Goal: Check status: Check status

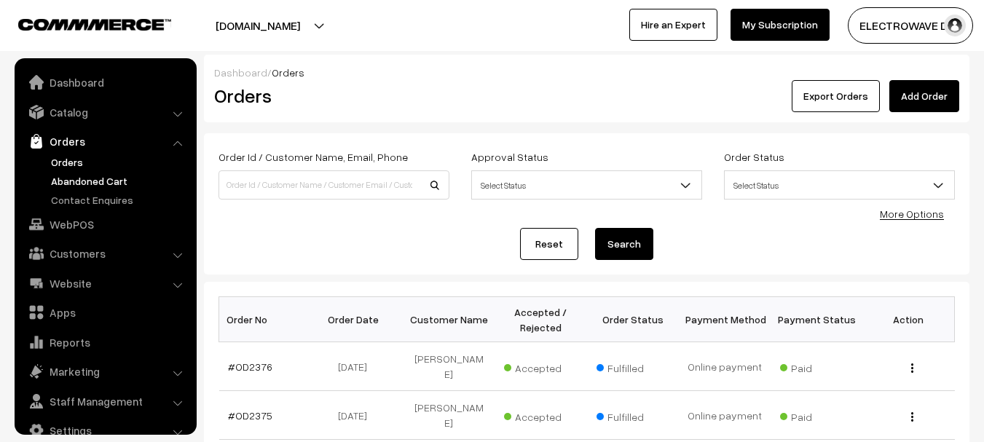
scroll to position [23, 0]
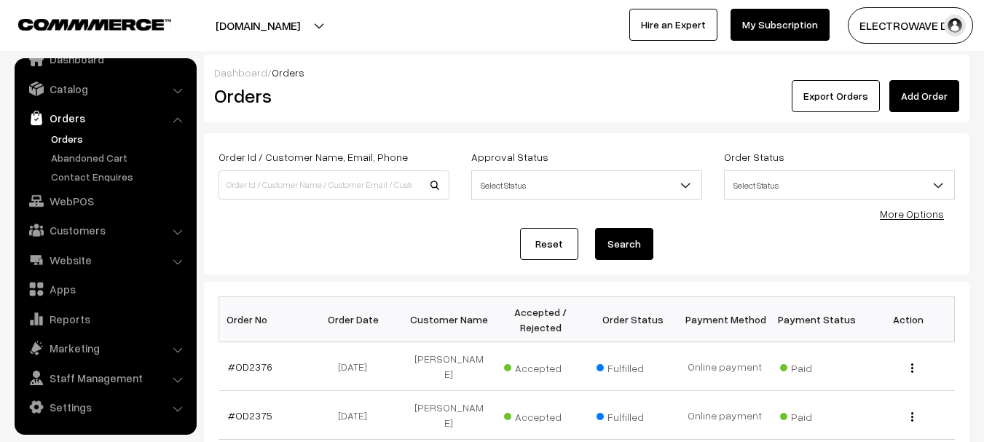
click at [77, 141] on link "Orders" at bounding box center [119, 138] width 144 height 15
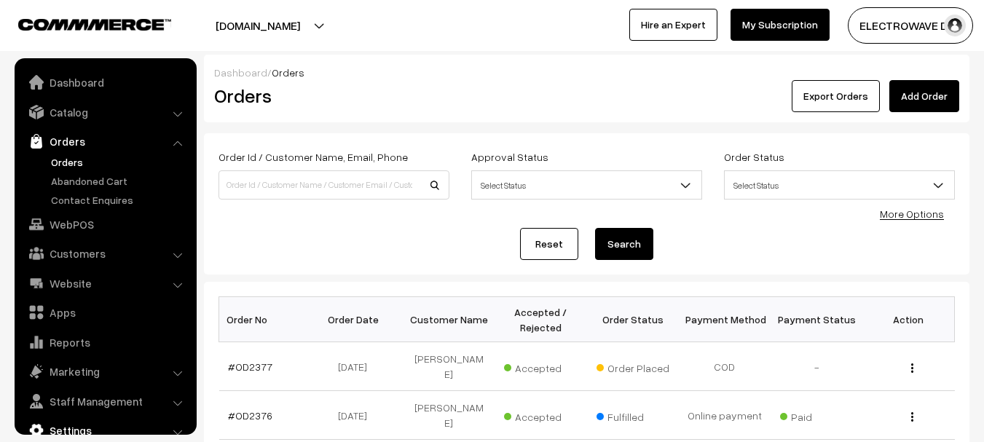
scroll to position [23, 0]
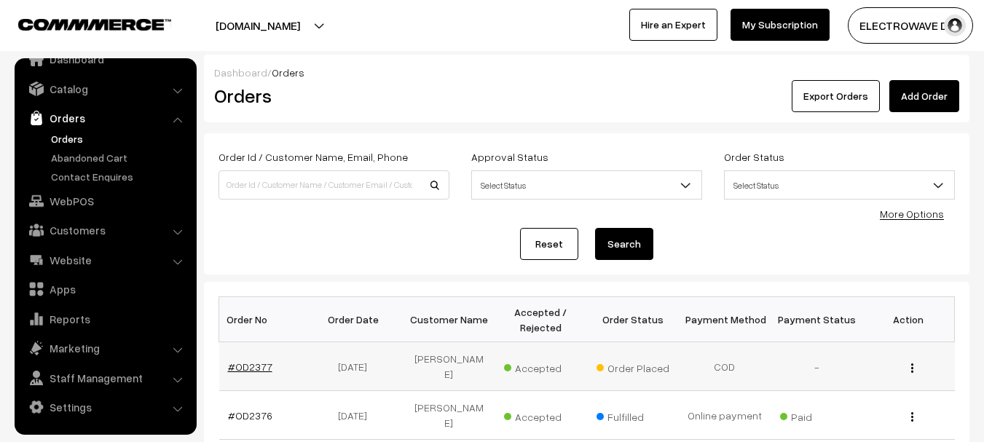
click at [247, 361] on link "#OD2377" at bounding box center [250, 367] width 44 height 12
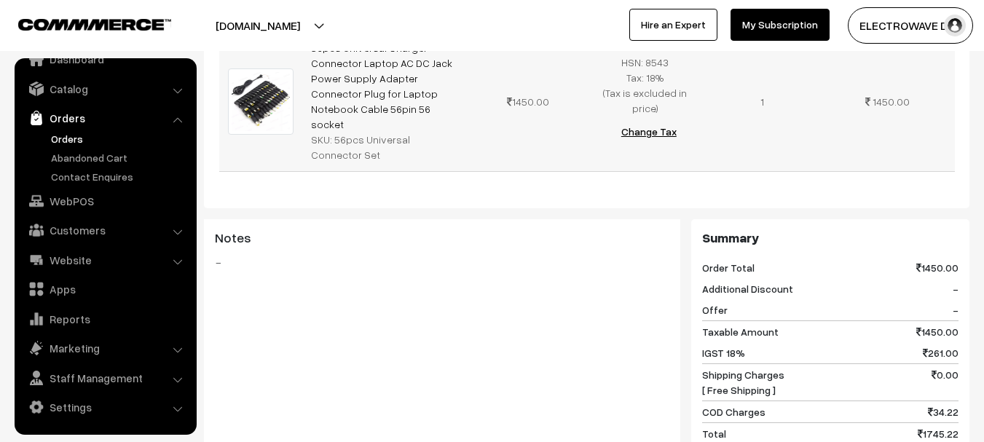
scroll to position [364, 0]
